Goal: Task Accomplishment & Management: Manage account settings

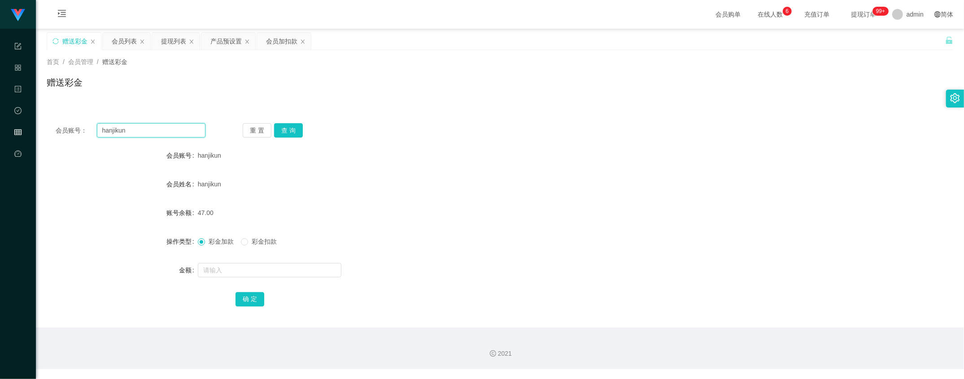
click at [137, 132] on input "hanjikun" at bounding box center [151, 130] width 109 height 14
paste input "kittywang"
type input "kittywang"
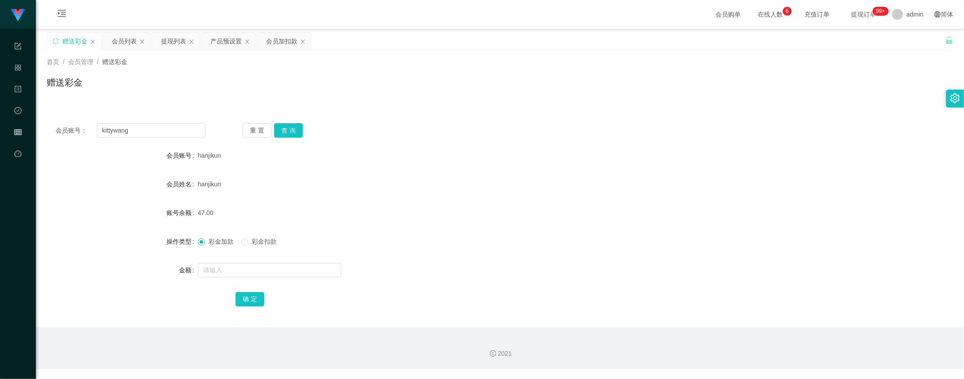
click at [310, 126] on div "重 置 查 询" at bounding box center [318, 130] width 150 height 14
click at [267, 128] on button "重 置" at bounding box center [257, 130] width 29 height 14
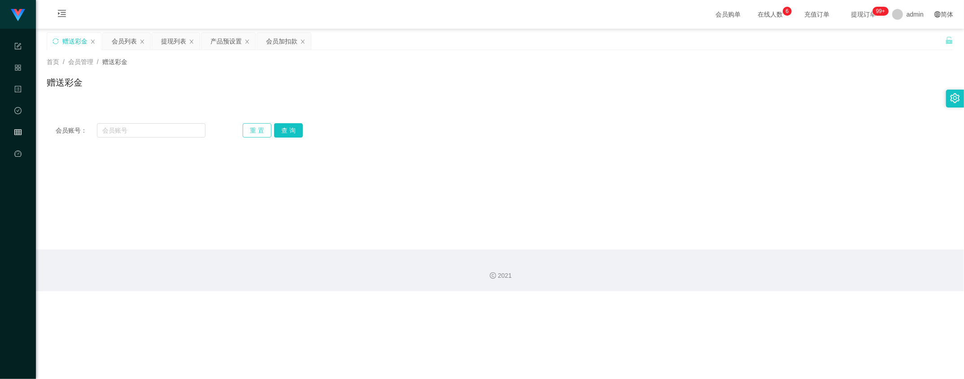
click at [267, 128] on button "重 置" at bounding box center [257, 130] width 29 height 14
click at [157, 130] on input "text" at bounding box center [151, 130] width 109 height 14
paste input "kittywang"
type input "kittywang"
click at [282, 130] on button "查 询" at bounding box center [288, 130] width 29 height 14
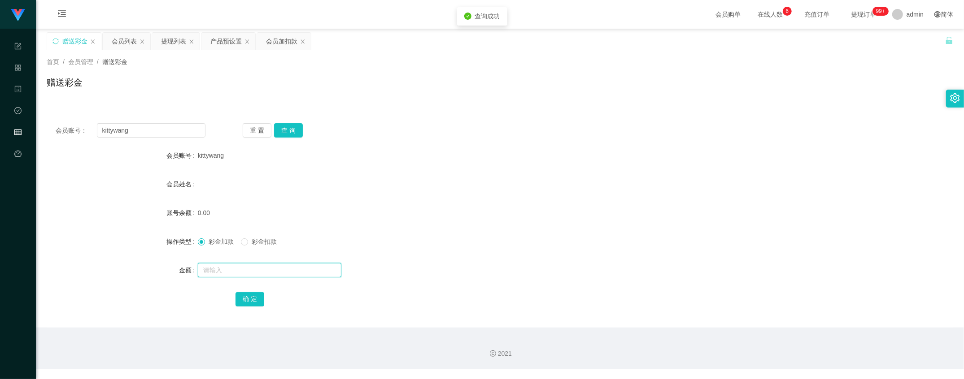
click at [232, 265] on input "text" at bounding box center [269, 270] width 143 height 14
type input "100"
drag, startPoint x: 248, startPoint y: 291, endPoint x: 245, endPoint y: 298, distance: 7.4
click at [246, 295] on div "确 定" at bounding box center [499, 299] width 529 height 18
click at [245, 298] on button "确 定" at bounding box center [249, 299] width 29 height 14
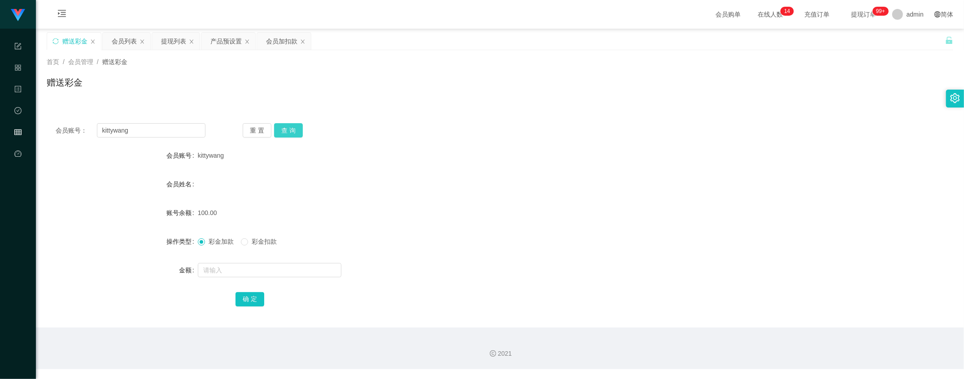
click at [284, 135] on button "查 询" at bounding box center [288, 130] width 29 height 14
drag, startPoint x: 173, startPoint y: 38, endPoint x: 189, endPoint y: 49, distance: 19.3
click at [174, 39] on div "提现列表" at bounding box center [173, 41] width 25 height 17
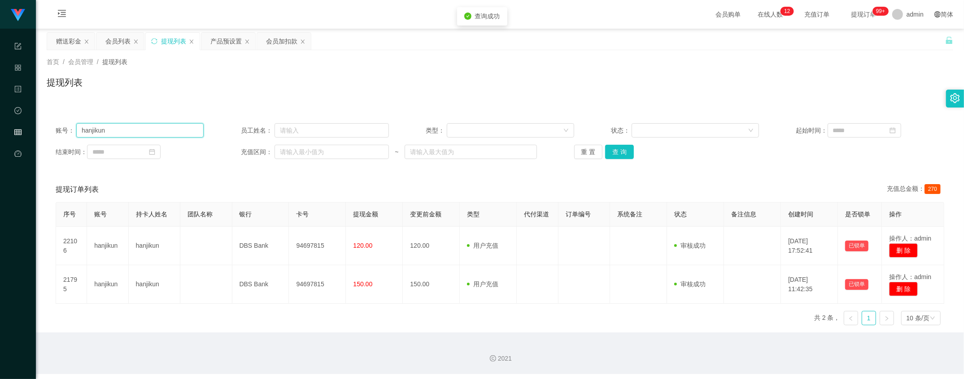
click at [181, 126] on input "hanjikun" at bounding box center [139, 130] width 127 height 14
paste input "kittywang"
type input "kittywang"
click at [610, 157] on button "查 询" at bounding box center [619, 152] width 29 height 14
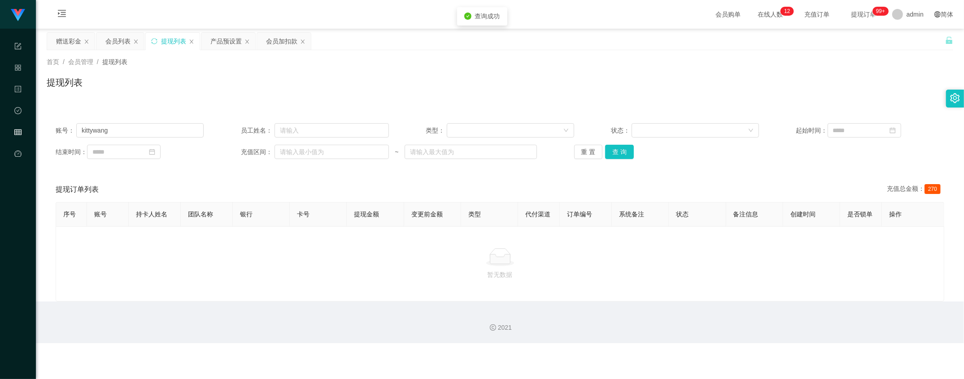
click at [620, 164] on div "账号： kittywang 员工姓名： 类型： 状态： 起始时间： 结束时间： 充值区间： ~ 重 置 查 询" at bounding box center [500, 141] width 906 height 54
click at [619, 157] on button "查 询" at bounding box center [619, 152] width 29 height 14
drag, startPoint x: 109, startPoint y: 35, endPoint x: 115, endPoint y: 37, distance: 6.2
click at [110, 36] on div "会员列表" at bounding box center [117, 41] width 25 height 17
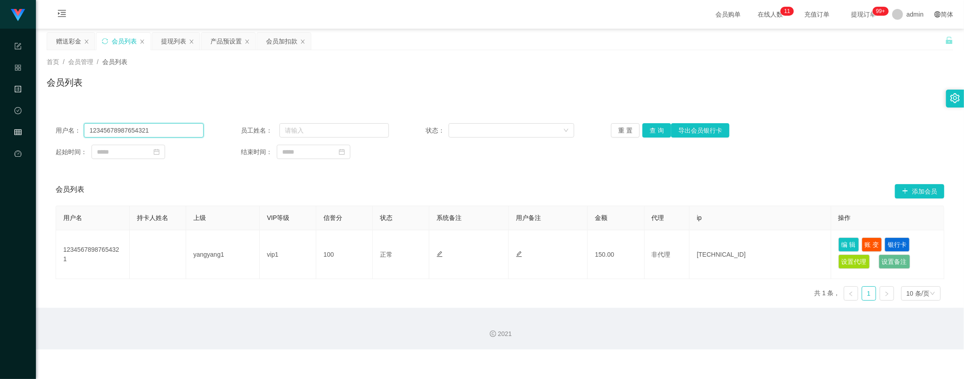
drag, startPoint x: 172, startPoint y: 130, endPoint x: 2, endPoint y: 81, distance: 176.7
click at [2, 82] on section "工作台代理端 系统配置 产品管理 内容中心 数据中心 会员管理 平台首页 保存配置 重置配置 整体风格设置 主题色 导航设置 内容区域宽度 定宽 固定Head…" at bounding box center [482, 175] width 964 height 350
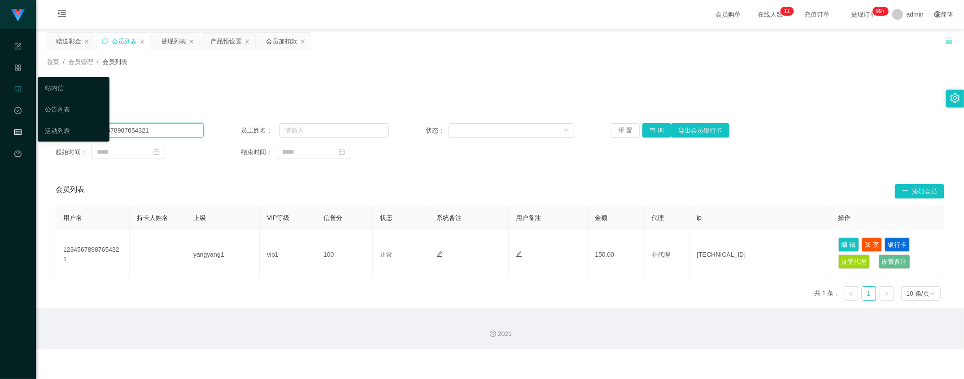
paste input "kittywang"
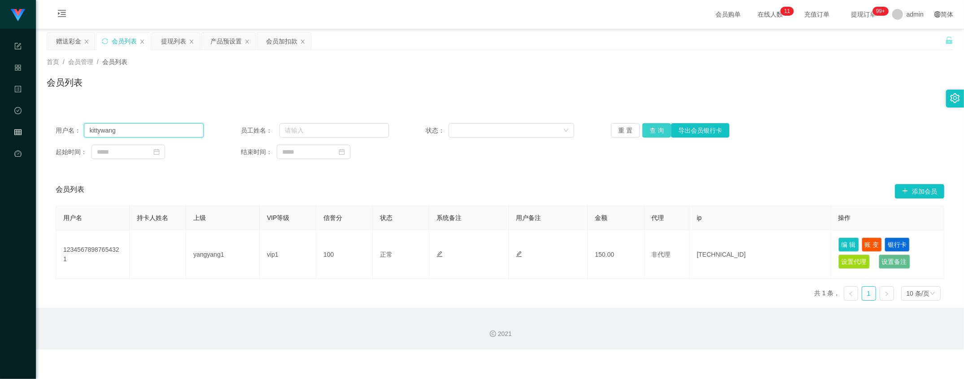
type input "kittywang"
click at [654, 128] on button "查 询" at bounding box center [656, 130] width 29 height 14
click at [226, 38] on div "产品预设置" at bounding box center [225, 41] width 31 height 17
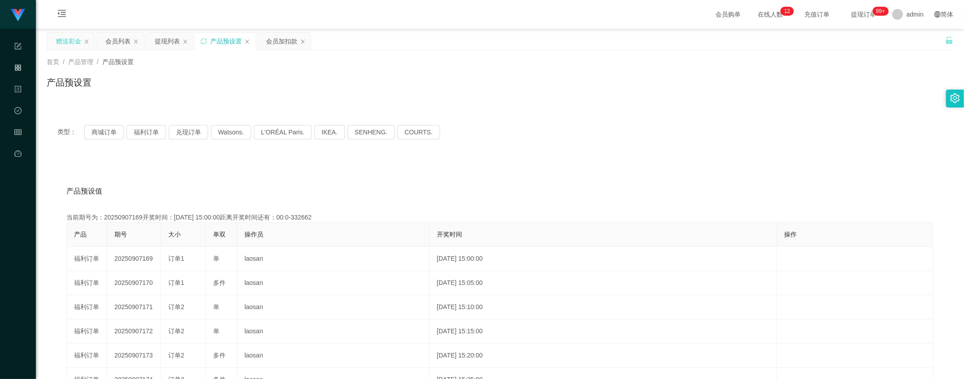
click at [69, 38] on div "赠送彩金" at bounding box center [68, 41] width 25 height 17
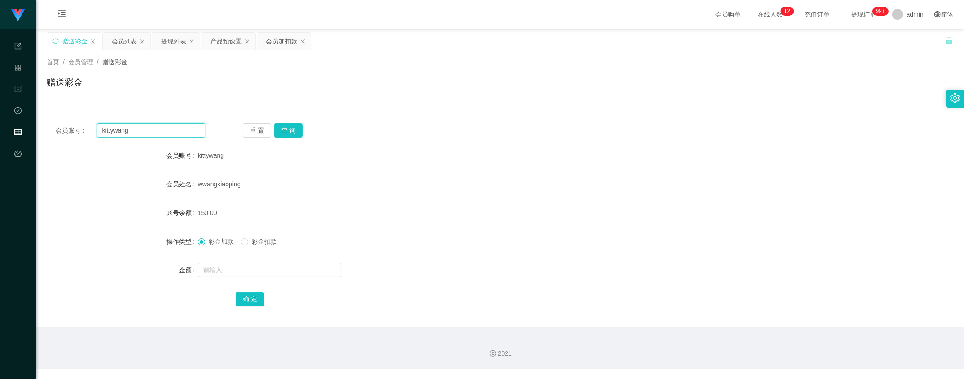
drag, startPoint x: 165, startPoint y: 128, endPoint x: 65, endPoint y: 106, distance: 101.9
click at [65, 106] on div "会员账号： kittywang 重 置 查 询 会员账号 kittywang 会员姓名 wwangxiaoping 账号余额 150.00 操作类型 彩金加款…" at bounding box center [500, 216] width 906 height 224
click at [276, 128] on button "查 询" at bounding box center [288, 130] width 29 height 14
click at [259, 242] on span "彩金扣款" at bounding box center [264, 241] width 32 height 7
click at [273, 35] on div "会员加扣款" at bounding box center [281, 41] width 31 height 17
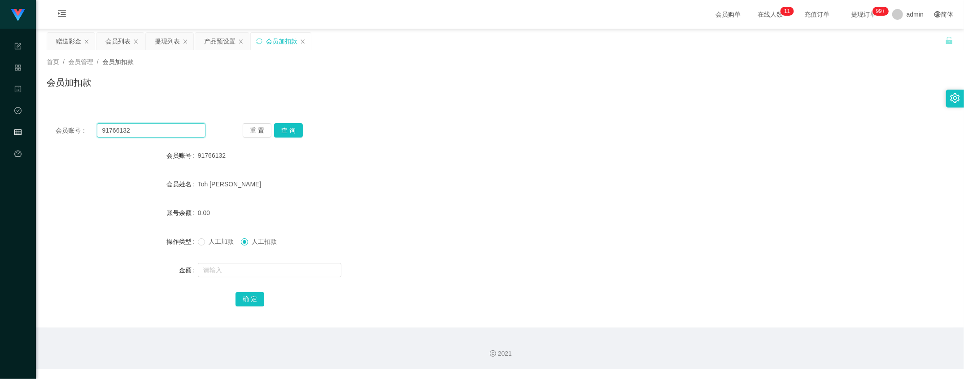
click at [170, 132] on input "91766132" at bounding box center [151, 130] width 109 height 14
paste input "kittywang"
type input "kittywang"
click at [275, 130] on button "查 询" at bounding box center [288, 130] width 29 height 14
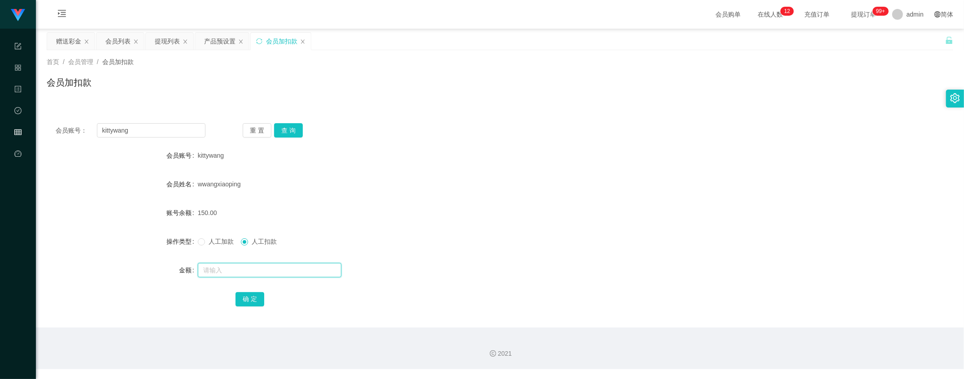
click at [265, 265] on input "text" at bounding box center [269, 270] width 143 height 14
type input "4"
type input "150"
click at [251, 287] on form "会员账号 kittywang 会员姓名 wwangxiaoping 账号余额 150.00 操作类型 人工加款 人工扣款 金额 150 确 定" at bounding box center [500, 227] width 906 height 161
click at [247, 305] on button "确 定" at bounding box center [249, 299] width 29 height 14
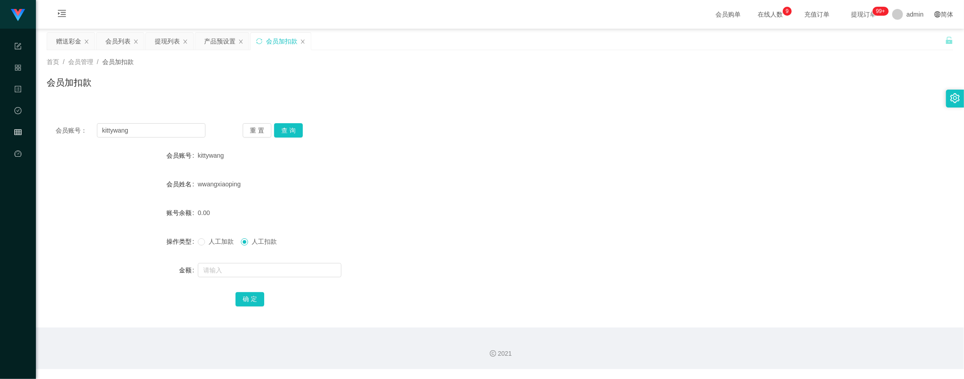
drag, startPoint x: 74, startPoint y: 40, endPoint x: 85, endPoint y: 56, distance: 19.2
click at [74, 40] on div "赠送彩金" at bounding box center [68, 41] width 25 height 17
drag, startPoint x: 236, startPoint y: 273, endPoint x: 246, endPoint y: 271, distance: 10.7
click at [246, 271] on input "text" at bounding box center [269, 270] width 143 height 14
drag, startPoint x: 201, startPoint y: 235, endPoint x: 216, endPoint y: 243, distance: 16.0
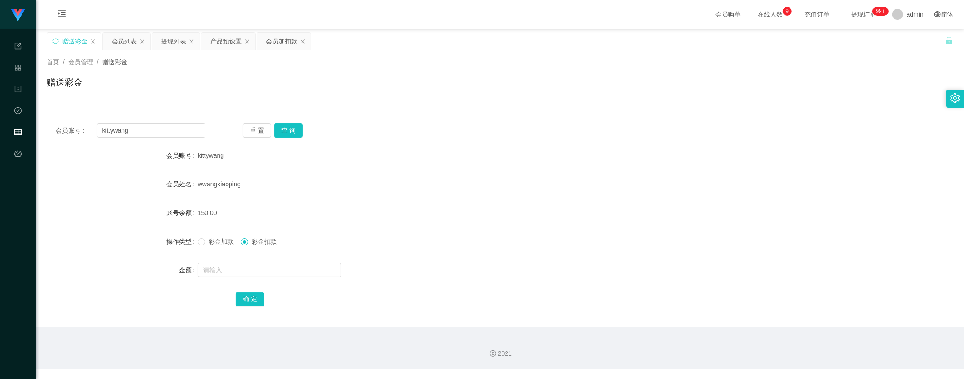
click at [201, 235] on div "彩金加款 彩金扣款" at bounding box center [462, 242] width 529 height 18
click at [221, 244] on span "彩金加款" at bounding box center [221, 241] width 32 height 7
click at [215, 269] on input "text" at bounding box center [269, 270] width 143 height 14
type input "8"
click at [247, 295] on button "确 定" at bounding box center [249, 299] width 29 height 14
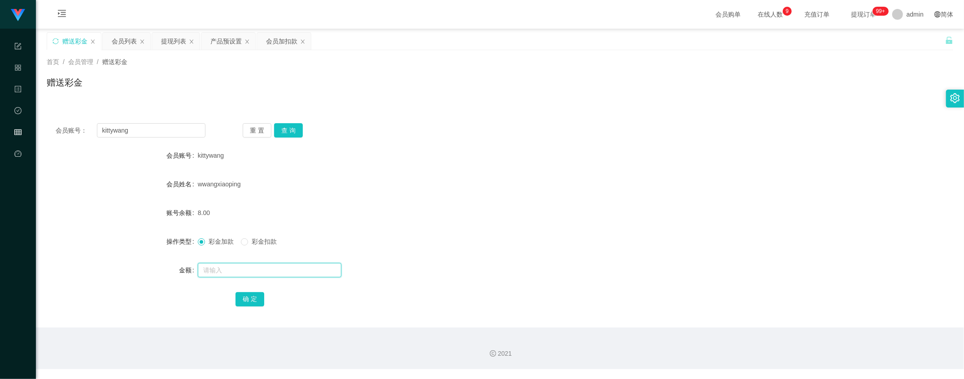
drag, startPoint x: 225, startPoint y: 271, endPoint x: 220, endPoint y: 264, distance: 9.3
click at [225, 272] on input "text" at bounding box center [269, 270] width 143 height 14
type input "45"
click at [252, 293] on button "确 定" at bounding box center [249, 299] width 29 height 14
click at [252, 269] on input "text" at bounding box center [269, 270] width 143 height 14
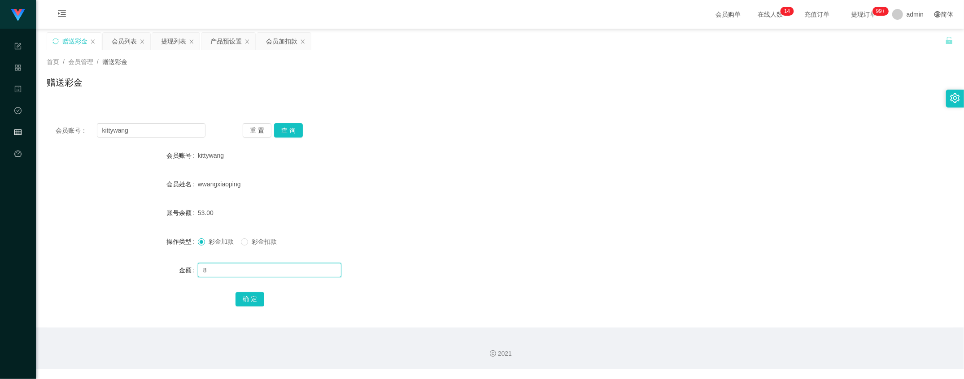
type input "8"
click at [254, 291] on div "确 定" at bounding box center [499, 299] width 529 height 18
click at [236, 294] on button "确 定" at bounding box center [249, 299] width 29 height 14
click at [224, 263] on input "text" at bounding box center [269, 270] width 143 height 14
type input "8"
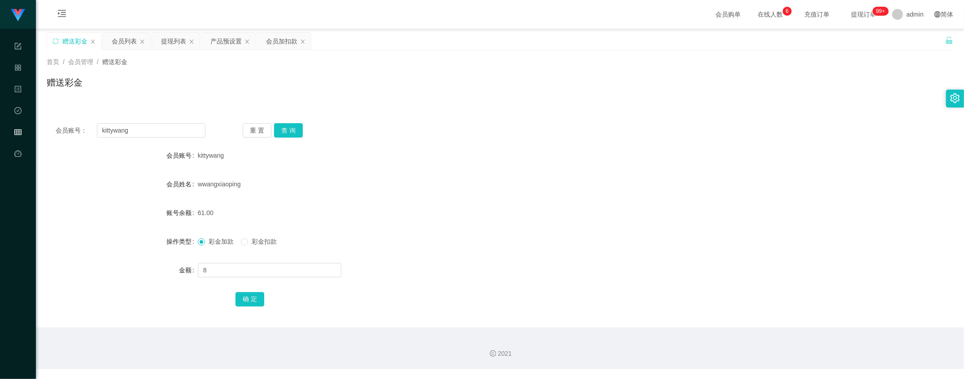
click at [225, 295] on div "确 定" at bounding box center [500, 299] width 906 height 18
click at [243, 298] on button "确 定" at bounding box center [249, 299] width 29 height 14
drag, startPoint x: 139, startPoint y: 133, endPoint x: 57, endPoint y: 108, distance: 85.2
click at [60, 110] on div "会员账号： kittywang 重 置 查 询 会员账号 kittywang 会员姓名 wwangxiaoping 账号余额 8.00 操作类型 彩金加款 彩…" at bounding box center [500, 216] width 906 height 224
drag, startPoint x: 287, startPoint y: 130, endPoint x: 179, endPoint y: 69, distance: 124.1
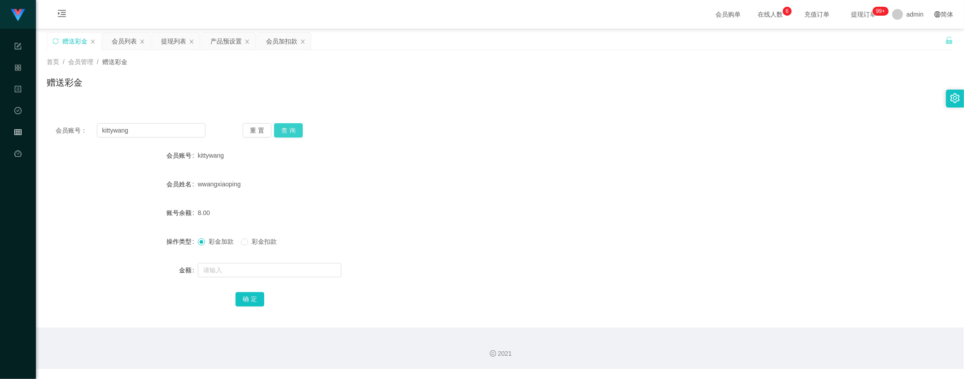
click at [282, 127] on button "查 询" at bounding box center [288, 130] width 29 height 14
drag, startPoint x: 126, startPoint y: 42, endPoint x: 144, endPoint y: 56, distance: 23.3
click at [126, 41] on div "会员列表" at bounding box center [124, 41] width 25 height 17
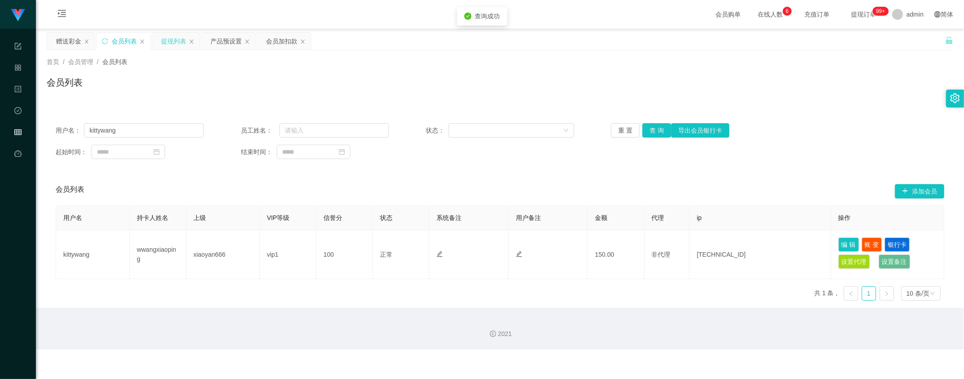
drag, startPoint x: 178, startPoint y: 33, endPoint x: 178, endPoint y: 41, distance: 8.6
click at [178, 33] on div "提现列表" at bounding box center [173, 41] width 25 height 17
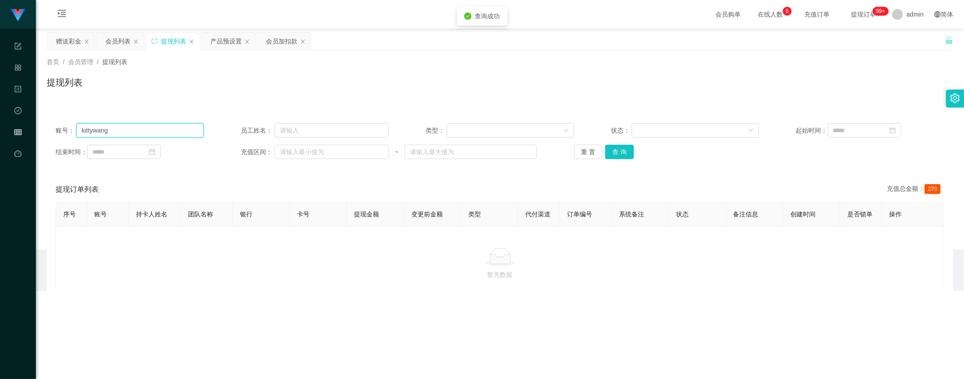
drag, startPoint x: 155, startPoint y: 132, endPoint x: 198, endPoint y: 152, distance: 47.7
click at [154, 132] on input "kittywang" at bounding box center [139, 130] width 127 height 14
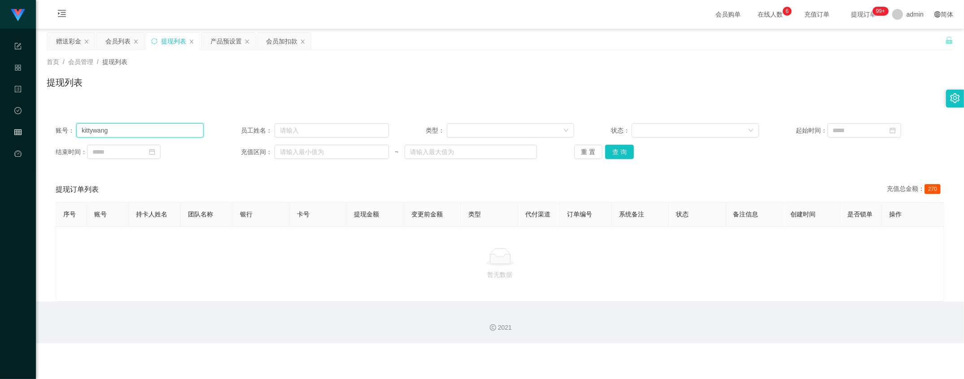
paste input "kittywang"
click at [158, 133] on input "kittywangkittywang" at bounding box center [139, 130] width 127 height 14
paste input "text"
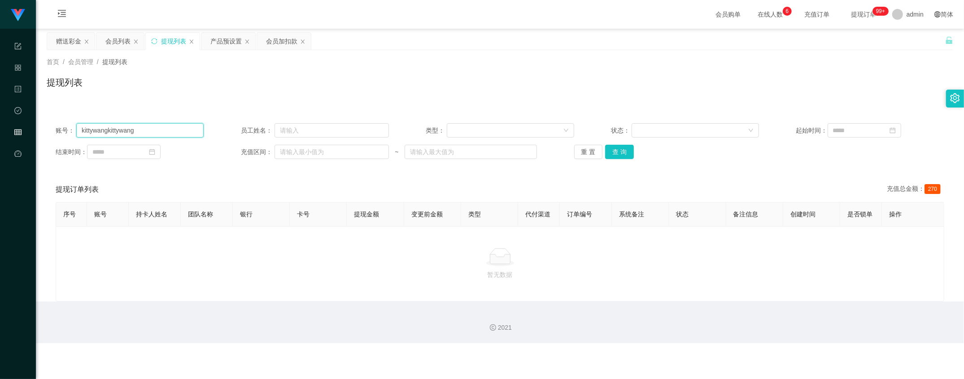
type input "kittywang"
drag, startPoint x: 609, startPoint y: 144, endPoint x: 580, endPoint y: 139, distance: 29.6
click at [609, 145] on button "查 询" at bounding box center [619, 152] width 29 height 14
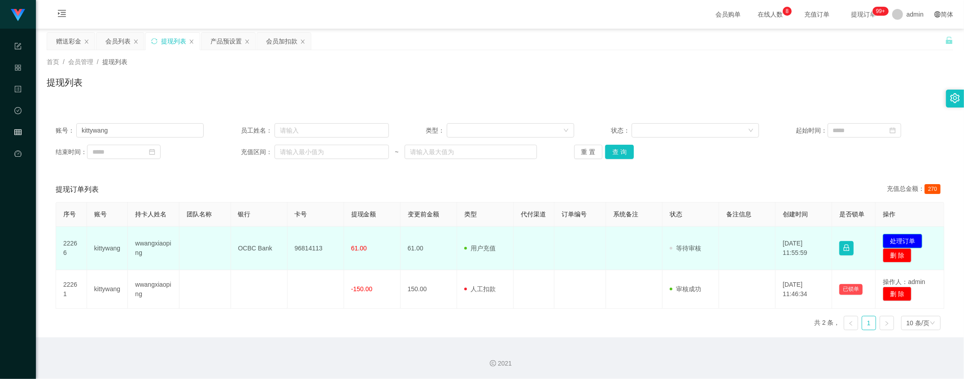
click at [888, 238] on button "处理订单" at bounding box center [901, 241] width 39 height 14
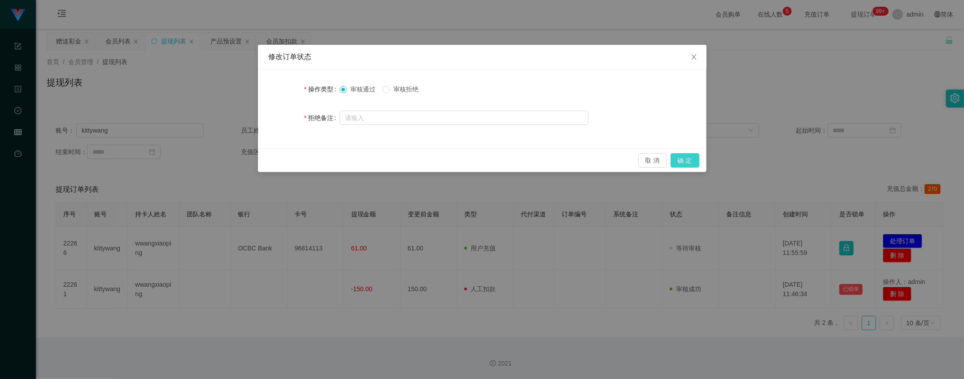
click at [690, 157] on button "确 定" at bounding box center [684, 160] width 29 height 14
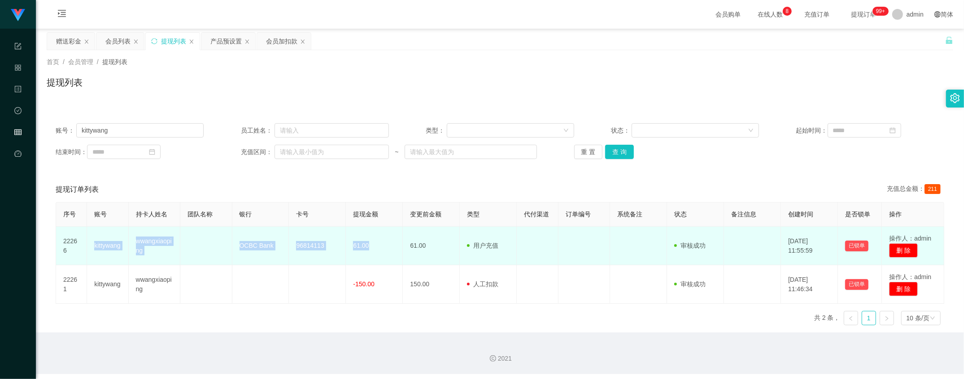
drag, startPoint x: 87, startPoint y: 239, endPoint x: 379, endPoint y: 250, distance: 292.1
click at [379, 250] on tr "22266 kittywang wwangxiaoping OCBC Bank 96814113 61.00 61.00 用户充值 人工扣款 审核驳回 审核成…" at bounding box center [500, 246] width 888 height 39
copy tr "kittywang wwangxiaoping OCBC Bank 96814113 61.00"
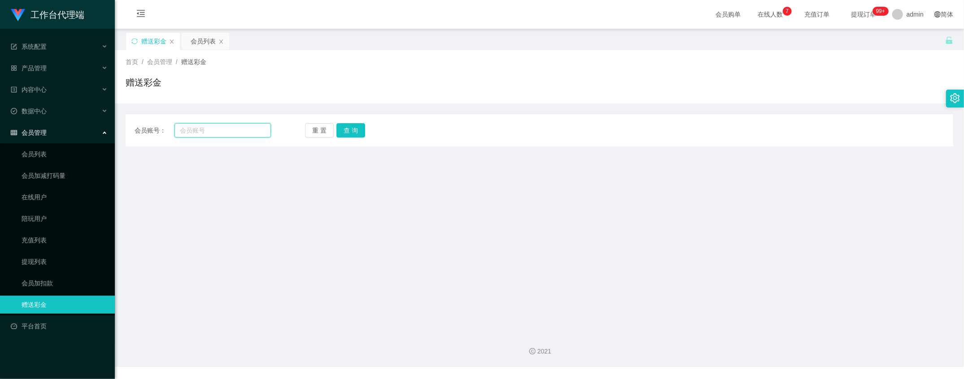
click at [216, 126] on input "text" at bounding box center [222, 130] width 96 height 14
paste input "kittywang"
type input "kittywang"
click at [363, 129] on button "查 询" at bounding box center [350, 130] width 29 height 14
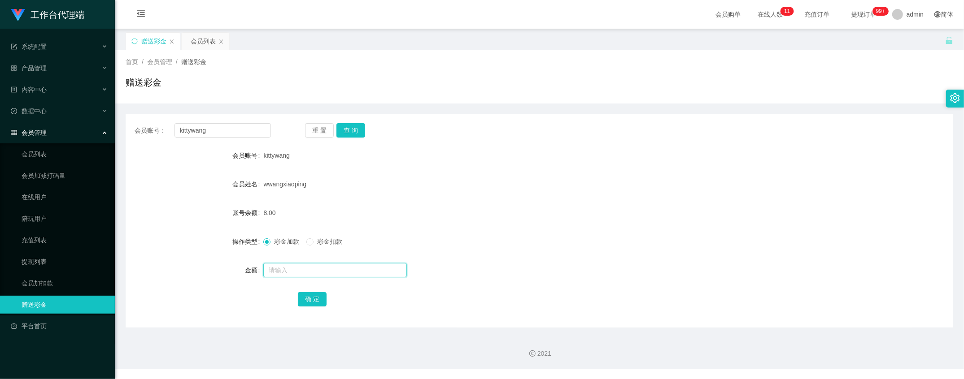
click at [294, 269] on input "text" at bounding box center [334, 270] width 143 height 14
type input "8"
click at [308, 289] on form "会员账号 kittywang 会员姓名 wwangxiaoping 账号余额 8.00 操作类型 彩金加款 彩金扣款 金额 8 确 定" at bounding box center [539, 227] width 827 height 161
click at [309, 296] on button "确 定" at bounding box center [312, 299] width 29 height 14
click at [929, 273] on div "金额" at bounding box center [539, 270] width 827 height 18
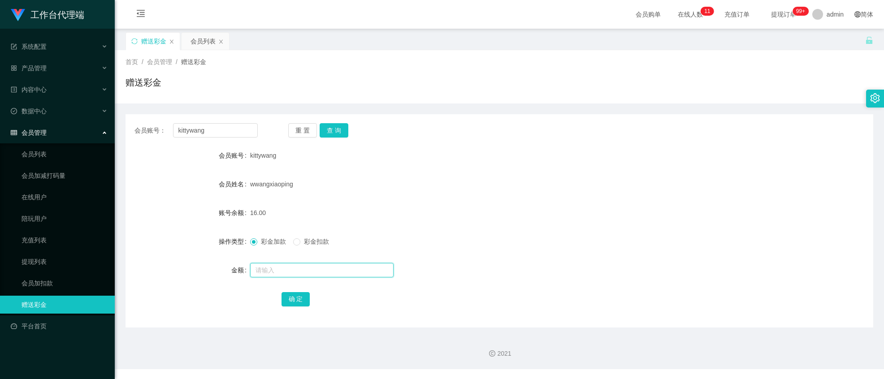
click at [266, 273] on input "text" at bounding box center [321, 270] width 143 height 14
type input "8"
click at [291, 298] on button "确 定" at bounding box center [296, 299] width 29 height 14
